Goal: Task Accomplishment & Management: Manage account settings

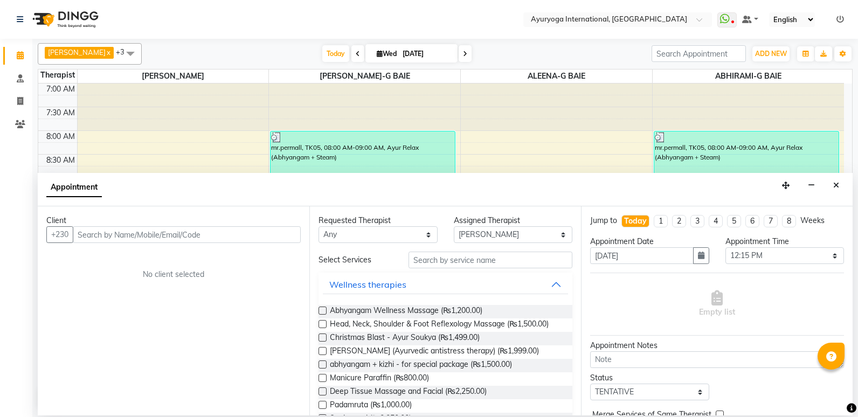
select select "19827"
select select "735"
select select "tentative"
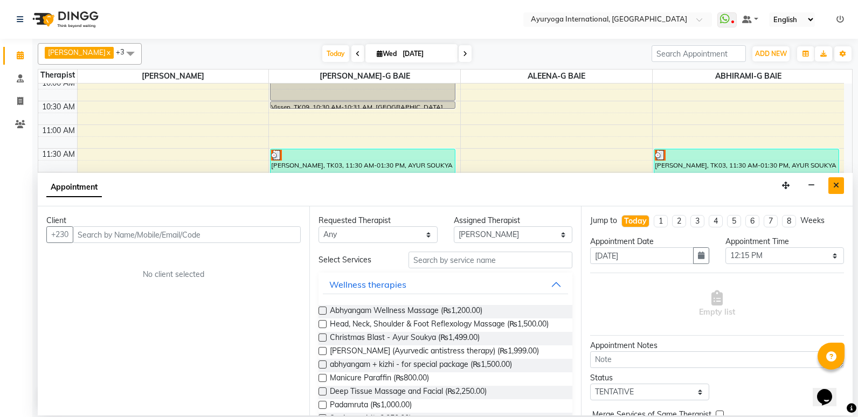
click at [841, 191] on button "Close" at bounding box center [836, 185] width 16 height 17
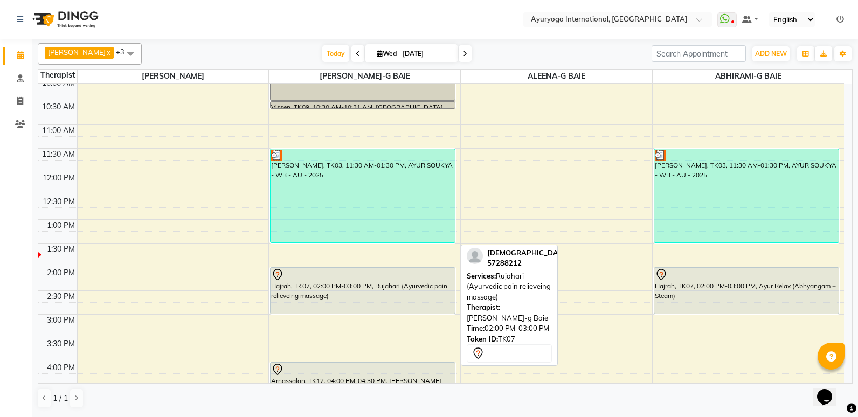
click at [419, 272] on div at bounding box center [362, 274] width 183 height 13
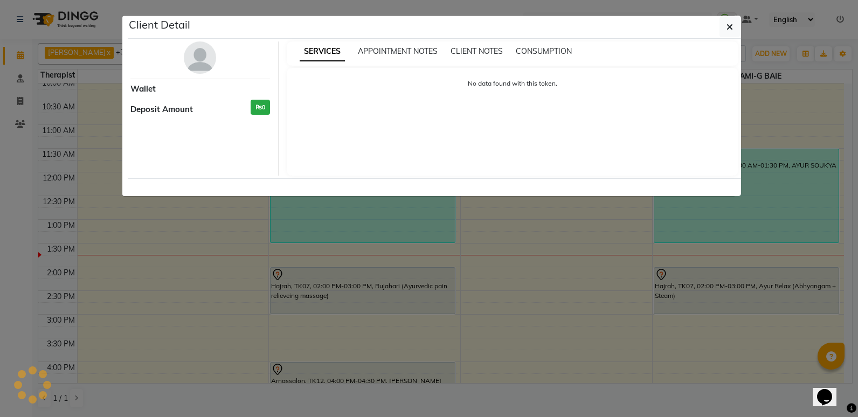
select select "7"
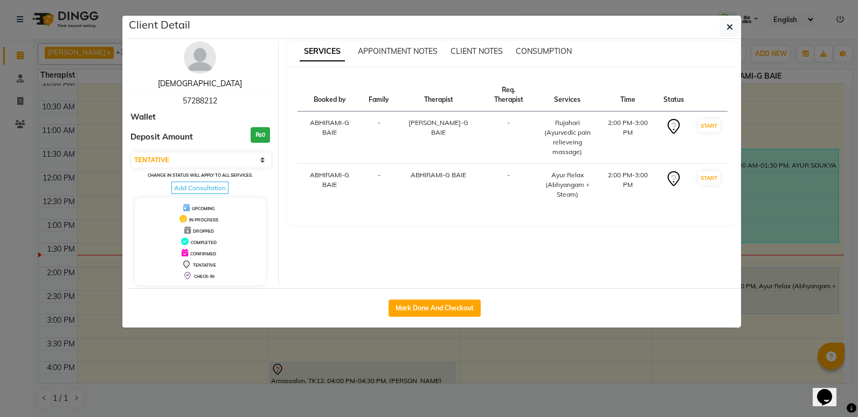
click at [209, 82] on link "[DEMOGRAPHIC_DATA]" at bounding box center [200, 84] width 84 height 10
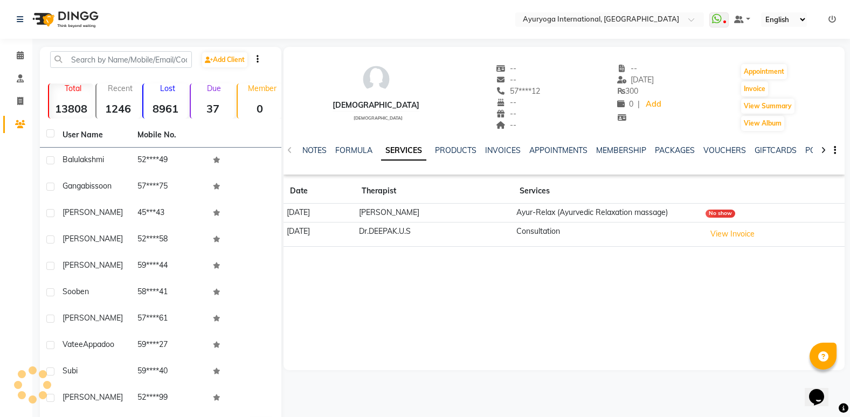
click at [682, 143] on div "NOTES FORMULA SERVICES PRODUCTS INVOICES APPOINTMENTS MEMBERSHIP PACKAGES VOUCH…" at bounding box center [563, 150] width 561 height 37
click at [767, 106] on button "View Summary" at bounding box center [767, 106] width 53 height 15
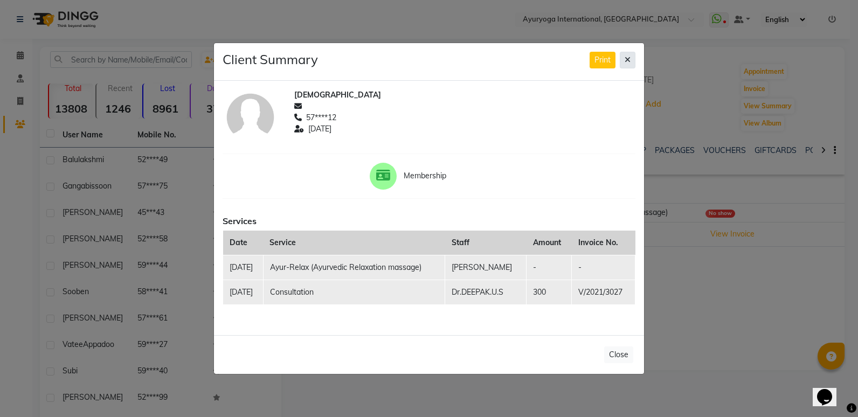
click at [628, 58] on icon at bounding box center [627, 60] width 6 height 8
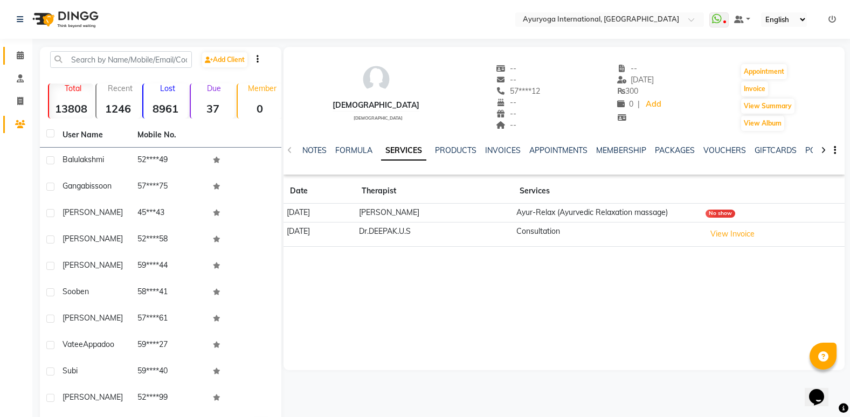
click at [21, 61] on span at bounding box center [20, 56] width 19 height 12
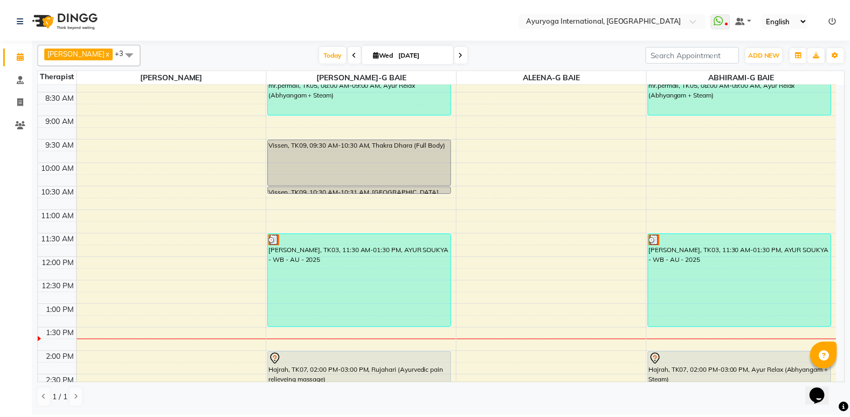
scroll to position [216, 0]
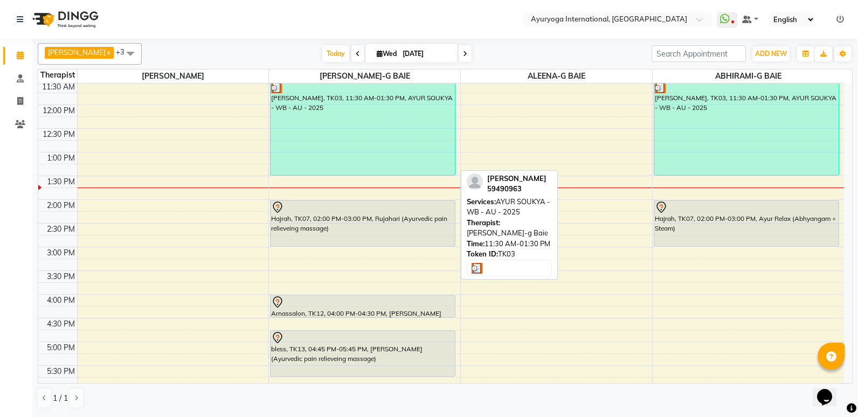
click at [339, 141] on div "[PERSON_NAME], TK03, 11:30 AM-01:30 PM, AYUR SOUKYA - WB - AU - 2025" at bounding box center [362, 128] width 184 height 93
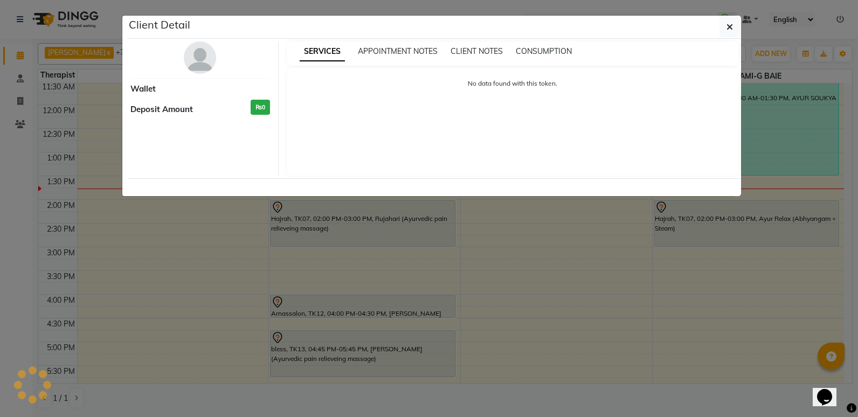
select select "3"
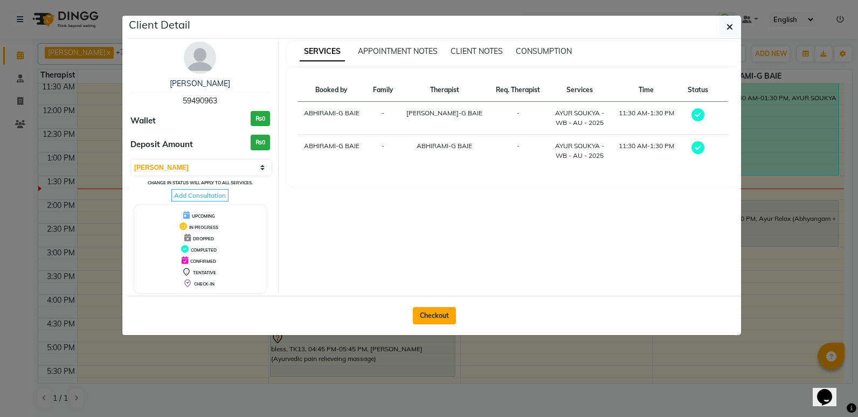
click at [434, 310] on button "Checkout" at bounding box center [434, 315] width 43 height 17
select select "service"
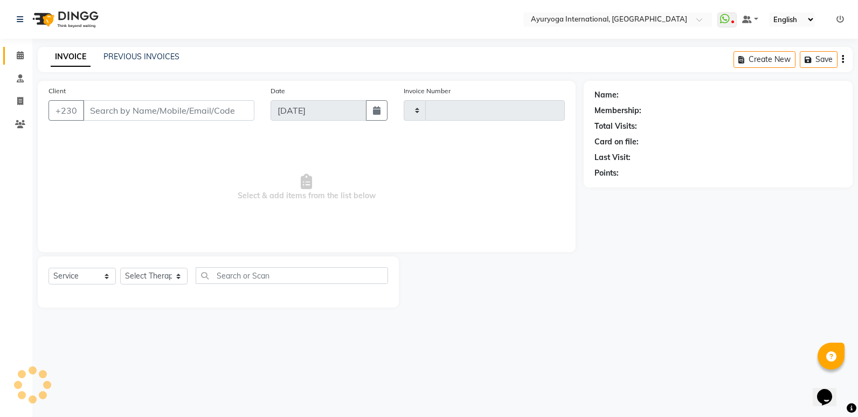
type input "5166"
select select "730"
type input "59****63"
select select "77770"
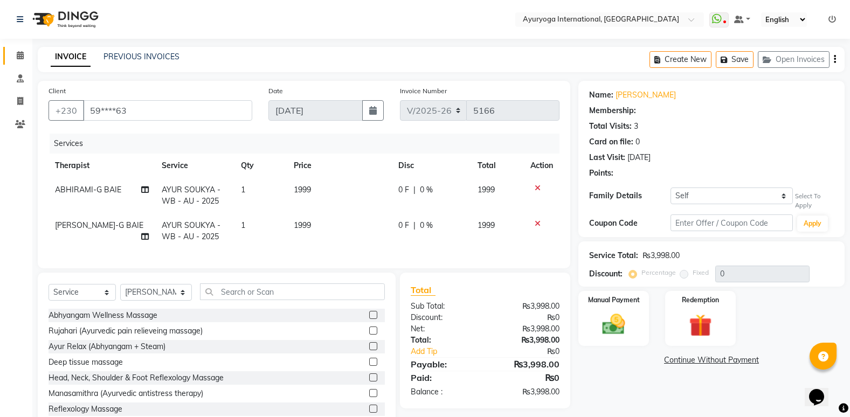
scroll to position [39, 0]
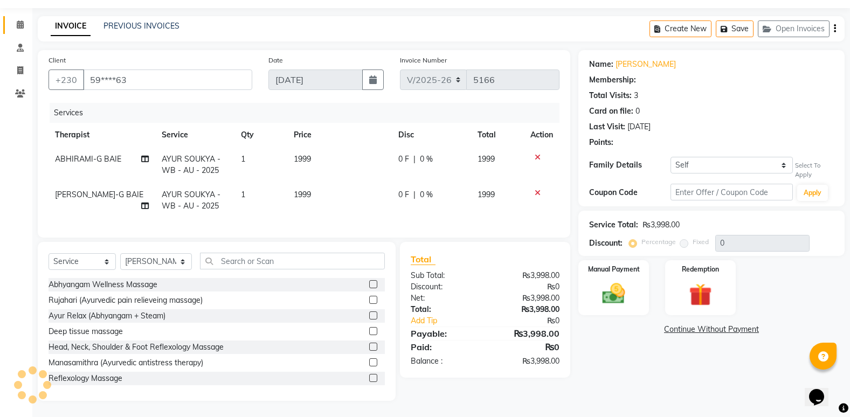
type input "5"
select select "1: Object"
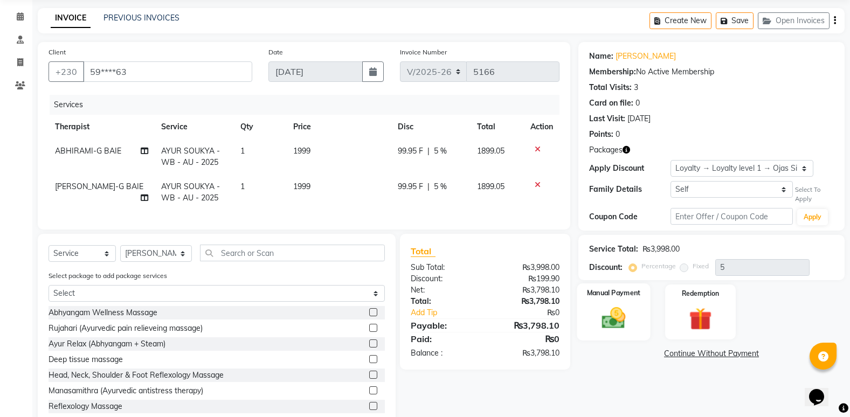
click at [634, 311] on div "Manual Payment" at bounding box center [613, 311] width 73 height 57
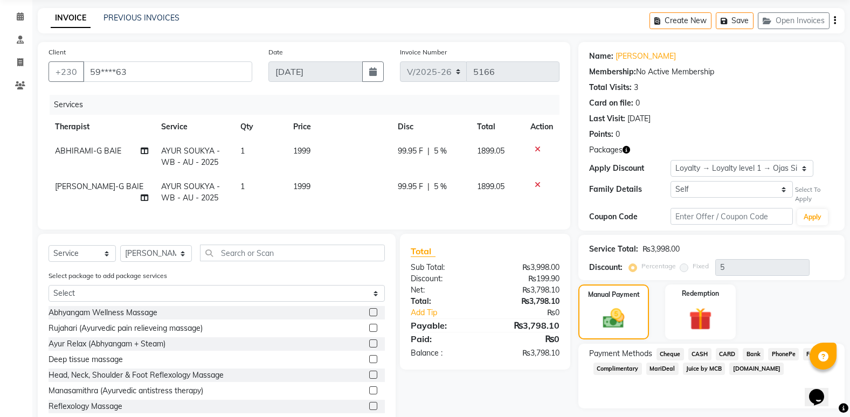
click at [704, 357] on span "CASH" at bounding box center [699, 354] width 23 height 12
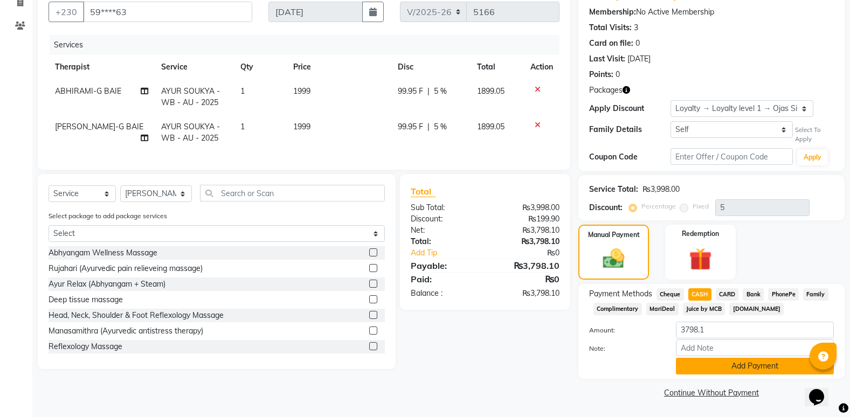
click at [739, 365] on button "Add Payment" at bounding box center [755, 366] width 158 height 17
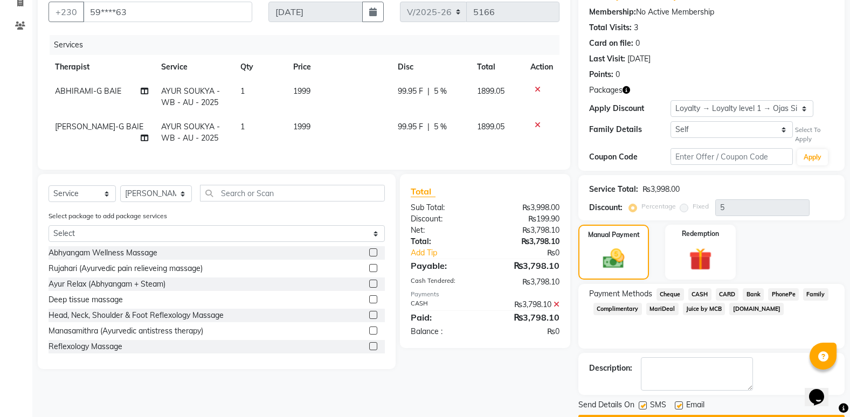
scroll to position [129, 0]
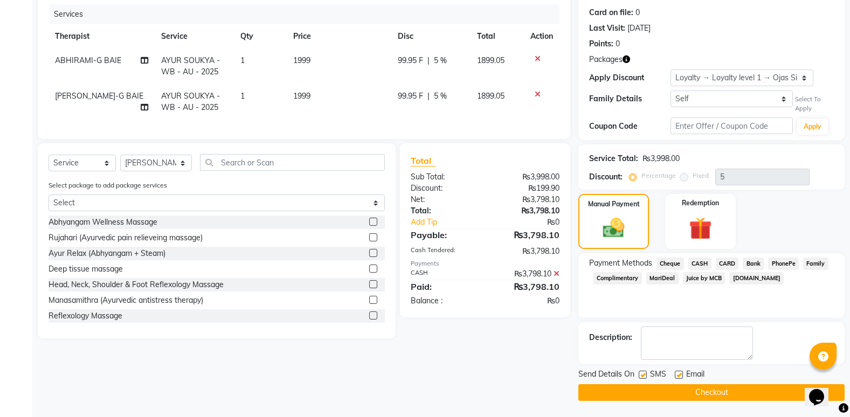
click at [733, 389] on button "Checkout" at bounding box center [711, 392] width 266 height 17
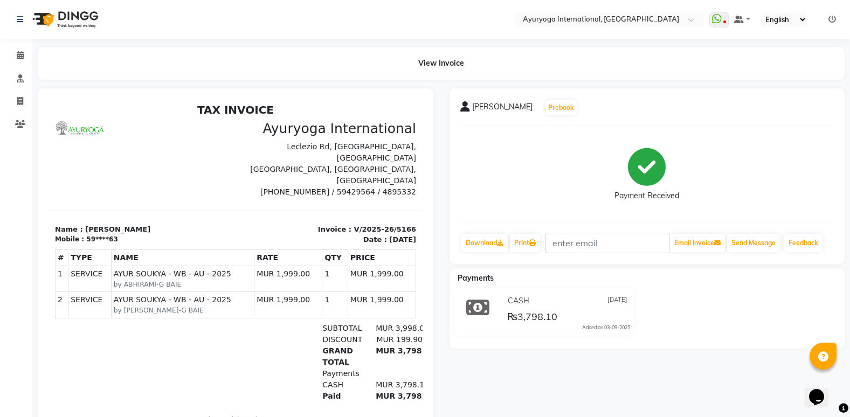
scroll to position [44, 0]
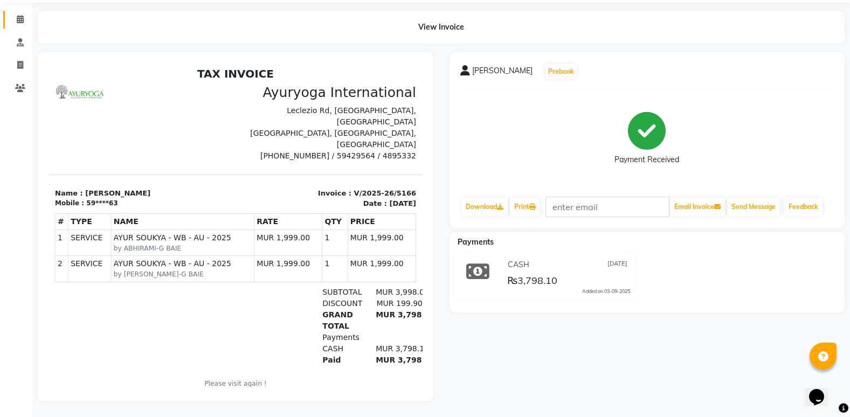
drag, startPoint x: 16, startPoint y: 4, endPoint x: 23, endPoint y: 16, distance: 13.8
click at [17, 11] on link "Calendar" at bounding box center [16, 20] width 26 height 18
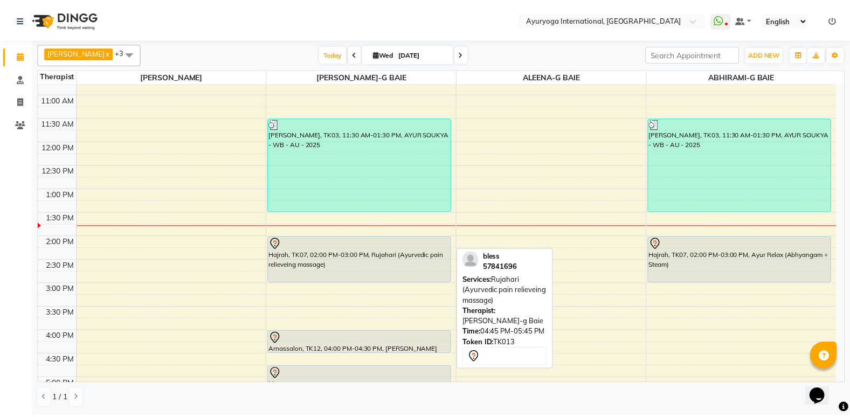
scroll to position [148, 0]
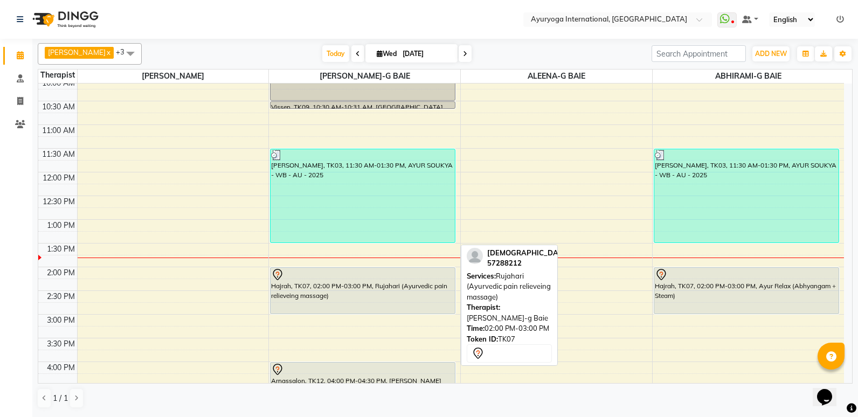
click at [388, 304] on div "mr.permall, TK05, 08:00 AM-09:00 AM, Ayur Relax (Abhyangam + Steam) Vissen, TK0…" at bounding box center [364, 266] width 191 height 663
click at [353, 282] on div "mr.permall, TK05, 08:00 AM-09:00 AM, Ayur Relax (Abhyangam + Steam) Vissen, TK0…" at bounding box center [364, 266] width 191 height 663
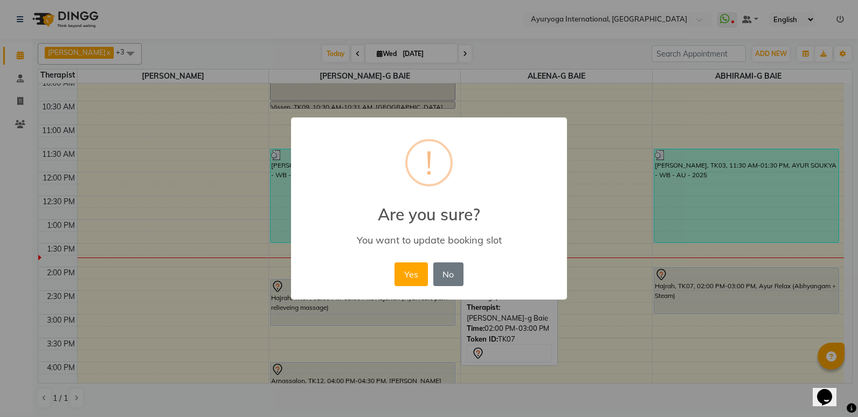
click at [316, 310] on div "× ! Are you sure? You want to update booking slot Yes No No" at bounding box center [429, 208] width 858 height 417
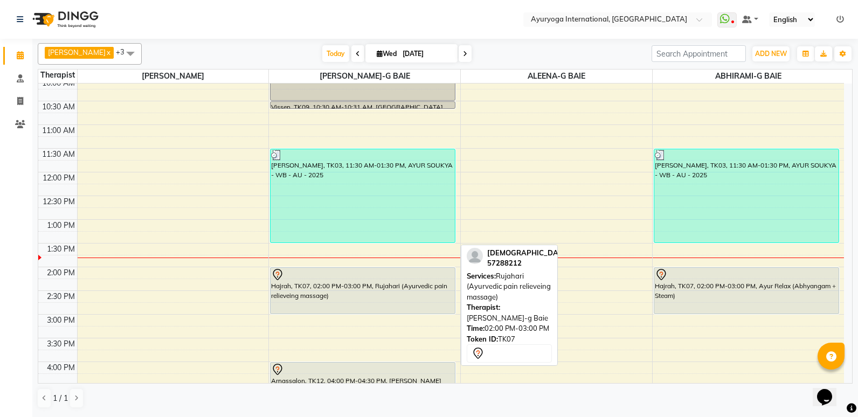
click at [315, 295] on div "Hajrah, TK07, 02:00 PM-03:00 PM, Rujahari (Ayurvedic pain relieveing massage)" at bounding box center [362, 291] width 184 height 46
click at [296, 284] on div "Hajrah, TK07, 02:00 PM-03:00 PM, Rujahari (Ayurvedic pain relieveing massage)" at bounding box center [362, 291] width 184 height 46
select select "7"
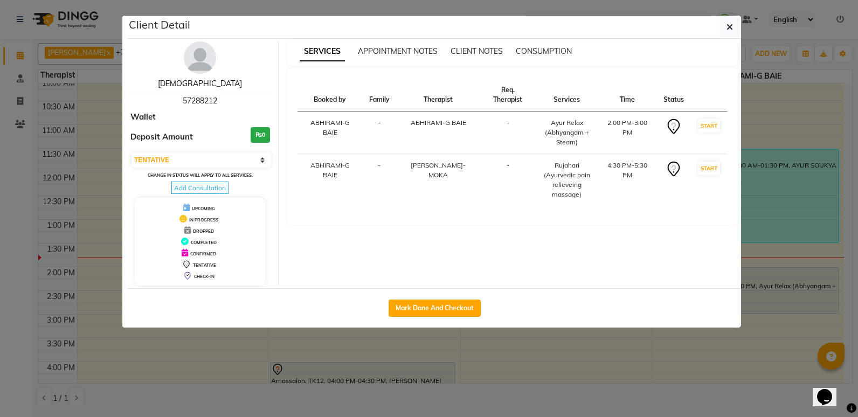
click at [212, 83] on link "[DEMOGRAPHIC_DATA]" at bounding box center [200, 84] width 84 height 10
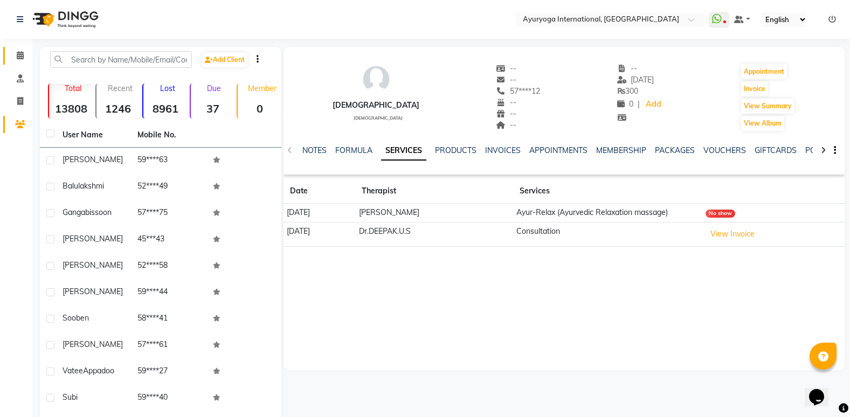
drag, startPoint x: 33, startPoint y: 61, endPoint x: 21, endPoint y: 58, distance: 12.8
click at [24, 59] on app-home "Select Location × Ayuryoga International, [GEOGRAPHIC_DATA] Rd WhatsApp Status …" at bounding box center [425, 229] width 850 height 458
click at [17, 58] on icon at bounding box center [20, 55] width 7 height 8
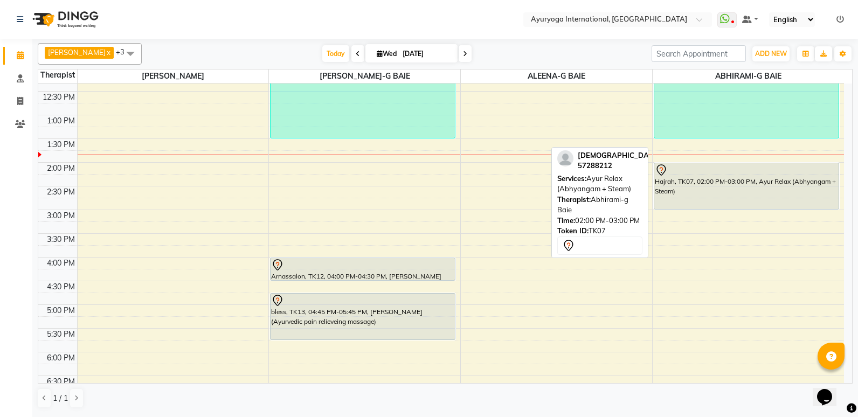
scroll to position [202, 0]
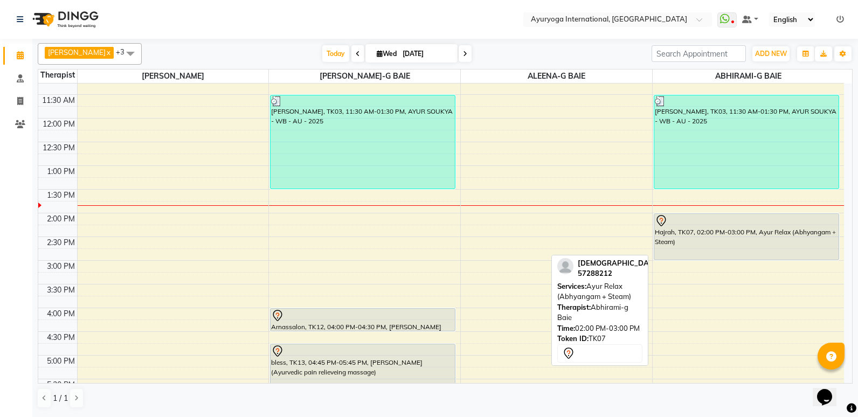
click at [719, 232] on div "Hajrah, TK07, 02:00 PM-03:00 PM, Ayur Relax (Abhyangam + Steam)" at bounding box center [746, 237] width 184 height 46
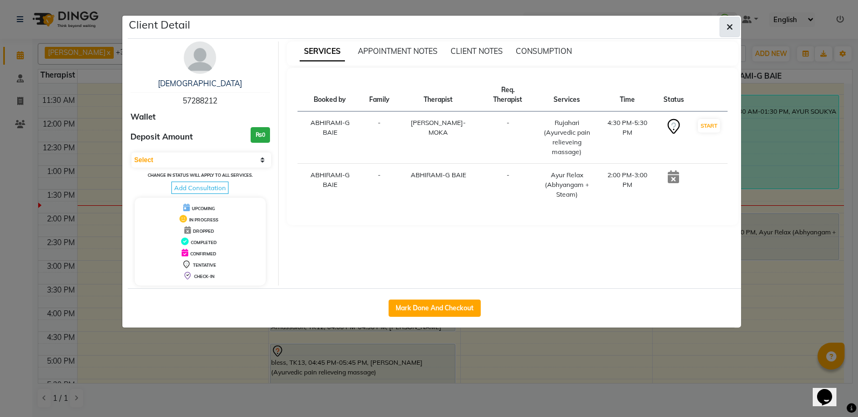
click at [727, 26] on icon "button" at bounding box center [729, 27] width 6 height 9
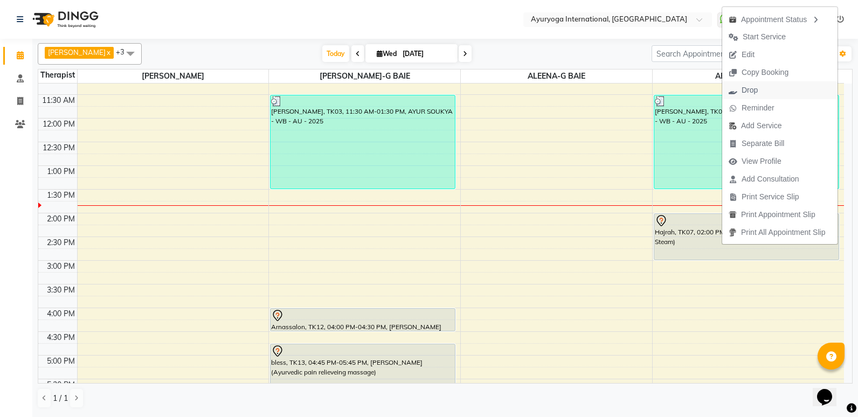
click at [782, 89] on button "Drop" at bounding box center [779, 90] width 115 height 18
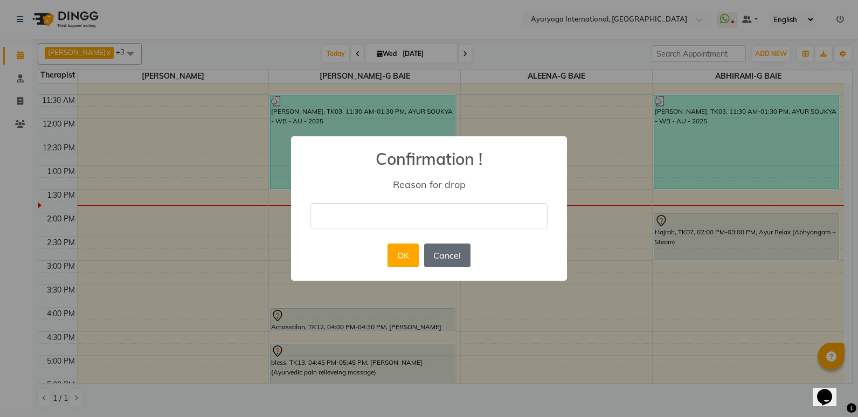
click at [450, 255] on button "Cancel" at bounding box center [447, 256] width 46 height 24
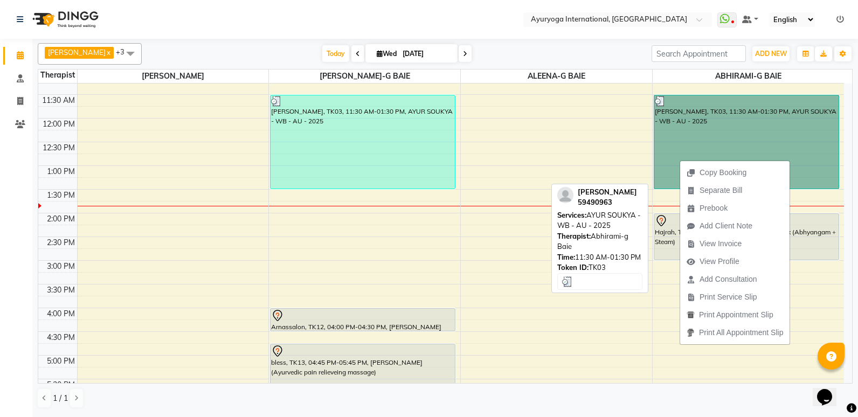
click at [678, 147] on link "[PERSON_NAME], TK03, 11:30 AM-01:30 PM, AYUR SOUKYA - WB - AU - 2025" at bounding box center [746, 142] width 185 height 94
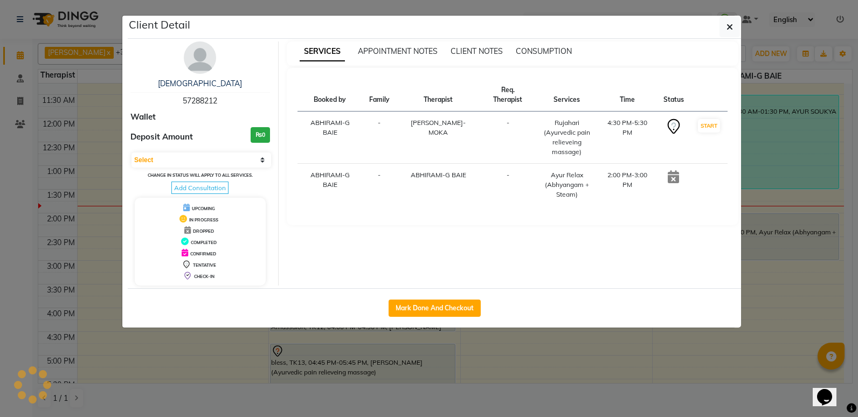
select select "3"
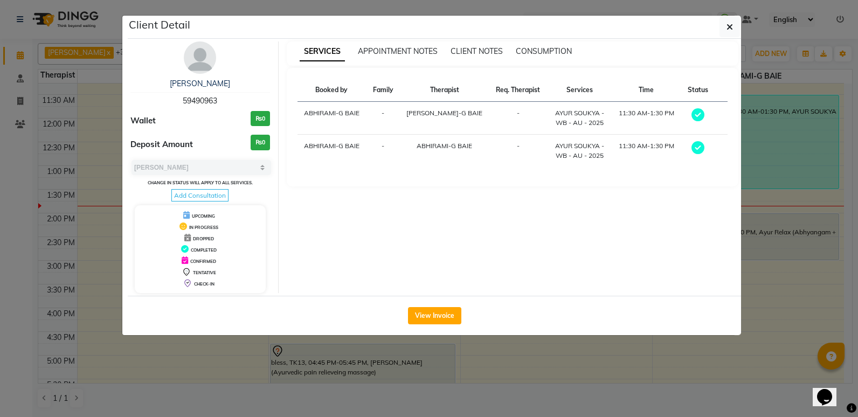
click at [192, 103] on span "59490963" at bounding box center [200, 101] width 34 height 10
click at [197, 98] on span "59490963" at bounding box center [200, 101] width 34 height 10
drag, startPoint x: 208, startPoint y: 67, endPoint x: 208, endPoint y: 74, distance: 7.0
click at [208, 68] on img at bounding box center [200, 57] width 32 height 32
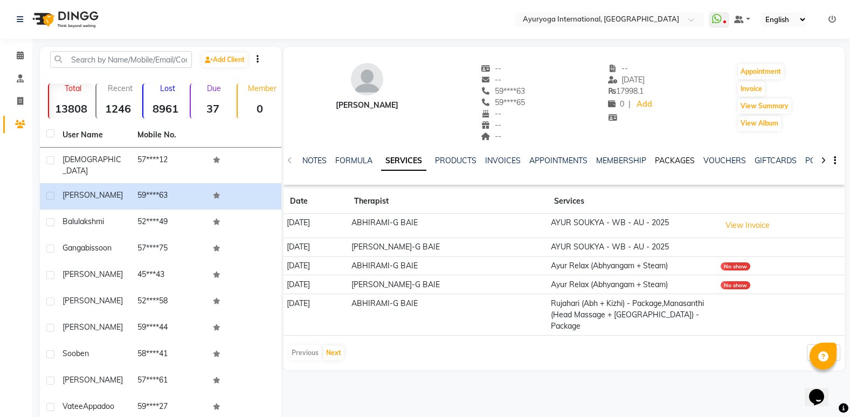
click at [670, 156] on div "NOTES FORMULA SERVICES PRODUCTS INVOICES APPOINTMENTS MEMBERSHIP PACKAGES VOUCH…" at bounding box center [563, 160] width 561 height 37
click at [685, 155] on div "PACKAGES" at bounding box center [675, 160] width 40 height 11
click at [679, 161] on link "PACKAGES" at bounding box center [675, 161] width 40 height 10
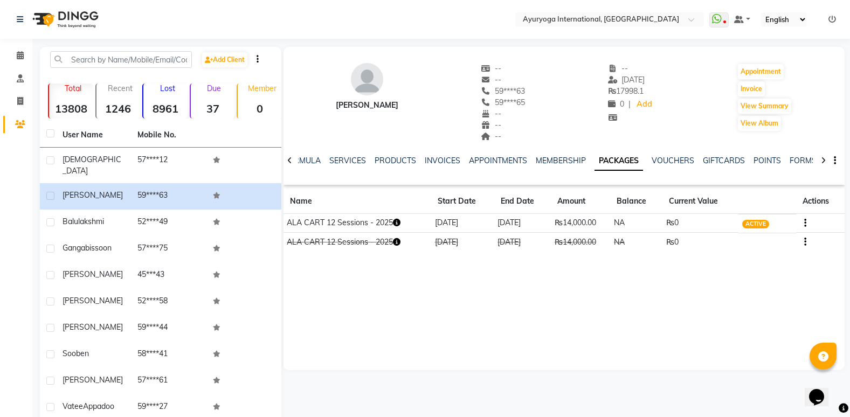
click at [807, 225] on td at bounding box center [820, 223] width 48 height 19
click at [802, 223] on button "button" at bounding box center [803, 222] width 6 height 11
click at [752, 225] on div "Redemption History" at bounding box center [753, 222] width 71 height 13
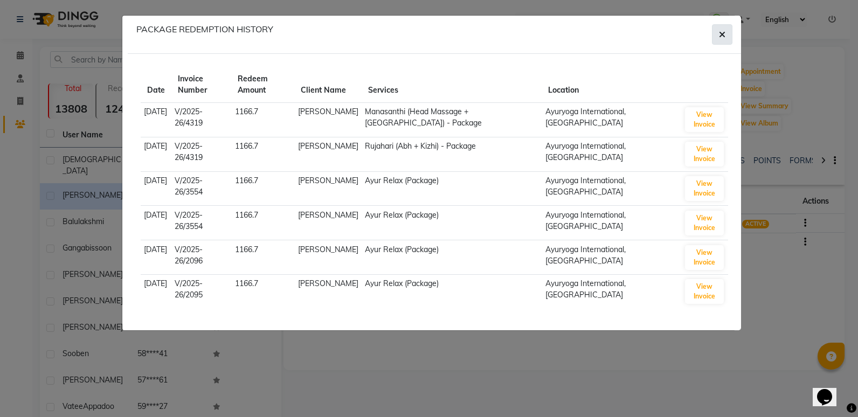
click at [720, 41] on button "button" at bounding box center [722, 34] width 20 height 20
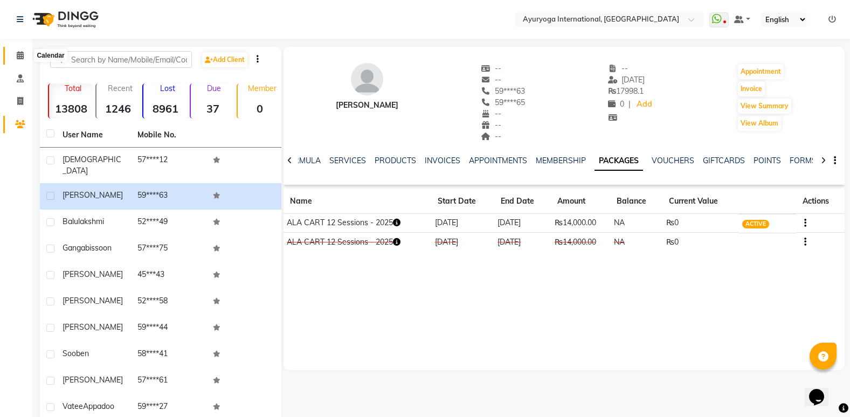
click at [17, 55] on icon at bounding box center [20, 55] width 7 height 8
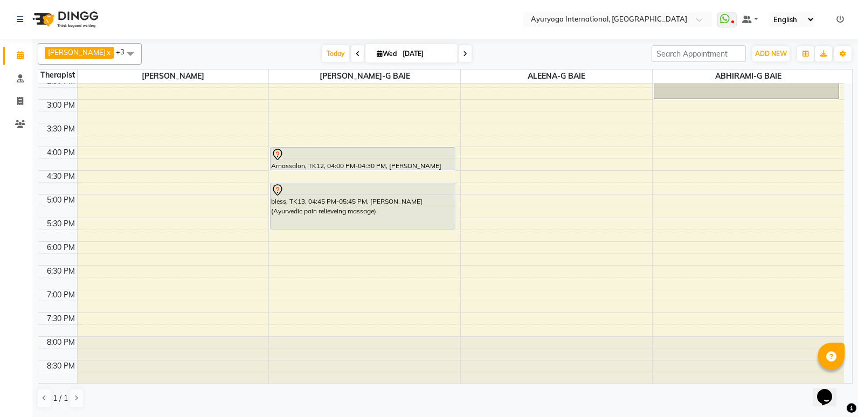
scroll to position [364, 0]
click at [471, 49] on span at bounding box center [465, 53] width 13 height 17
type input "[DATE]"
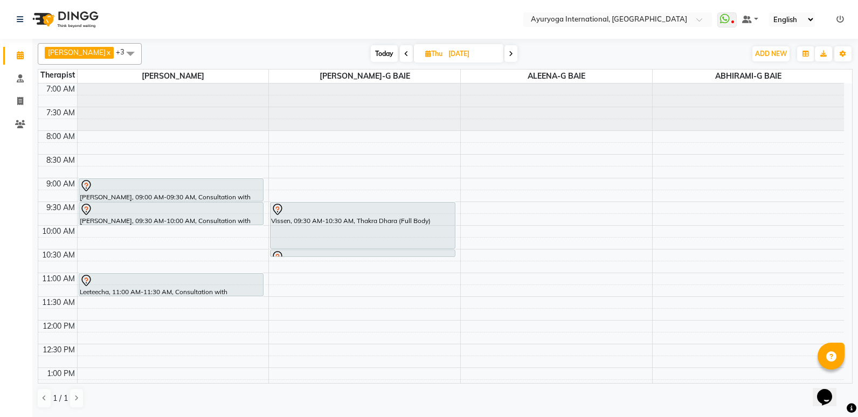
scroll to position [54, 0]
